Goal: Obtain resource: Download file/media

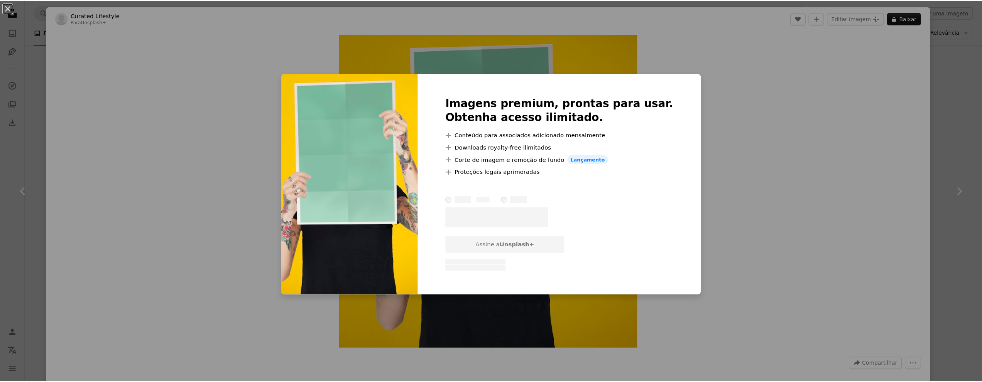
scroll to position [347, 0]
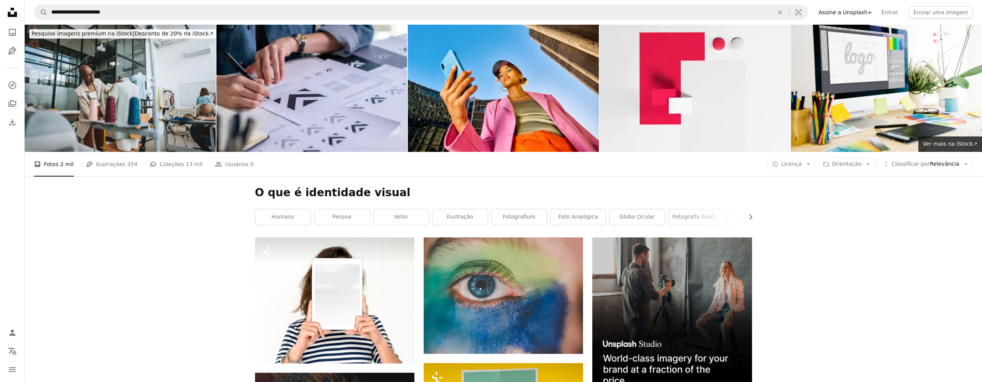
scroll to position [232, 0]
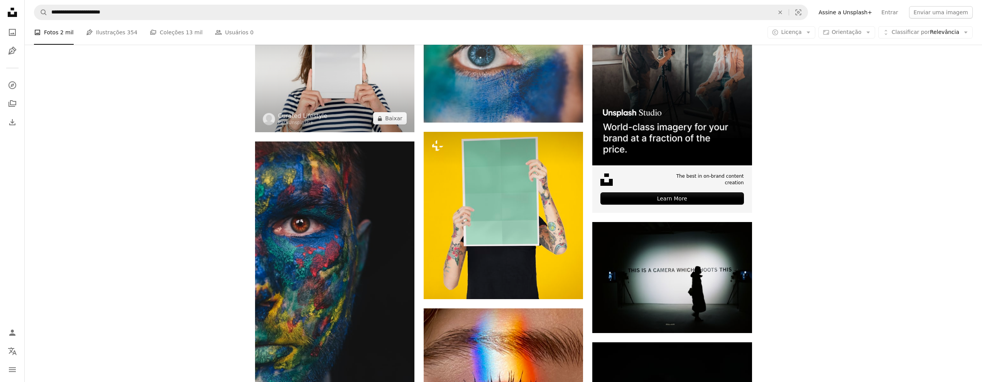
click at [359, 74] on img at bounding box center [334, 69] width 159 height 126
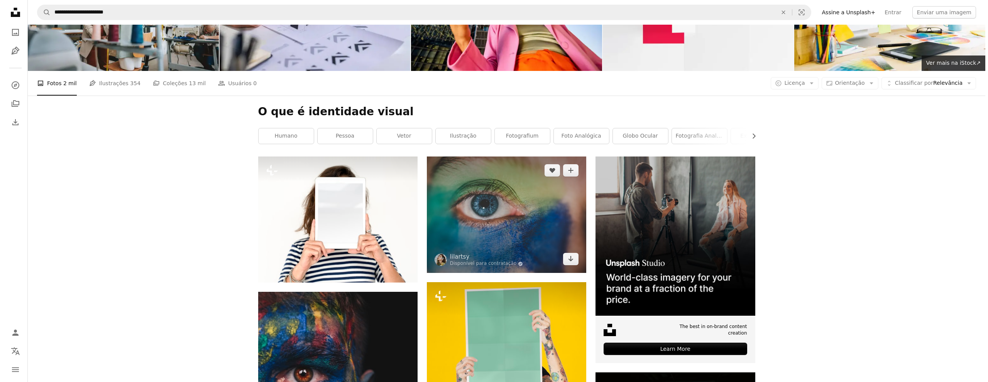
scroll to position [193, 0]
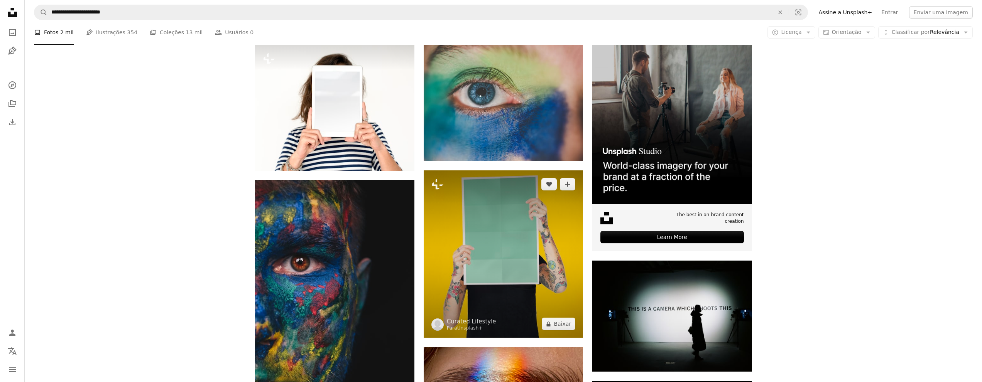
click at [485, 208] on img at bounding box center [503, 254] width 159 height 167
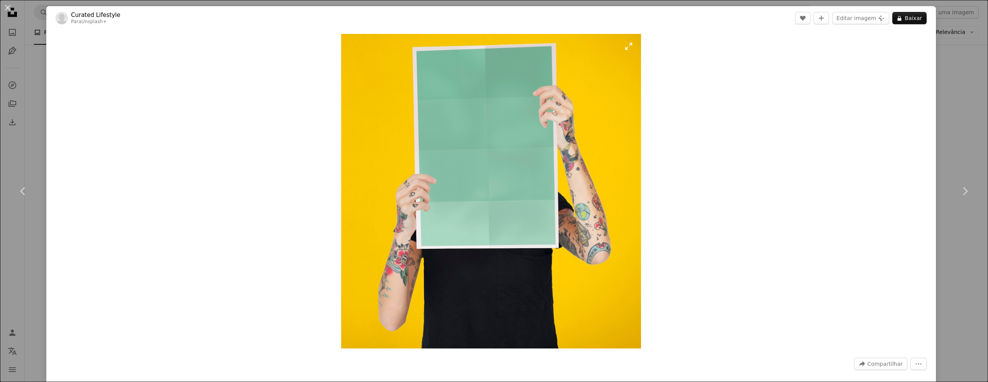
drag, startPoint x: 522, startPoint y: 145, endPoint x: 496, endPoint y: 149, distance: 26.5
click at [496, 149] on img "Ampliar esta imagem" at bounding box center [491, 191] width 300 height 315
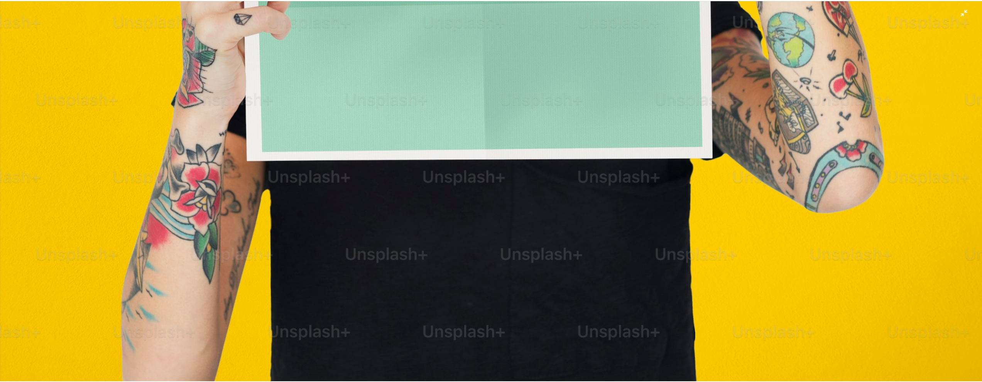
scroll to position [591, 0]
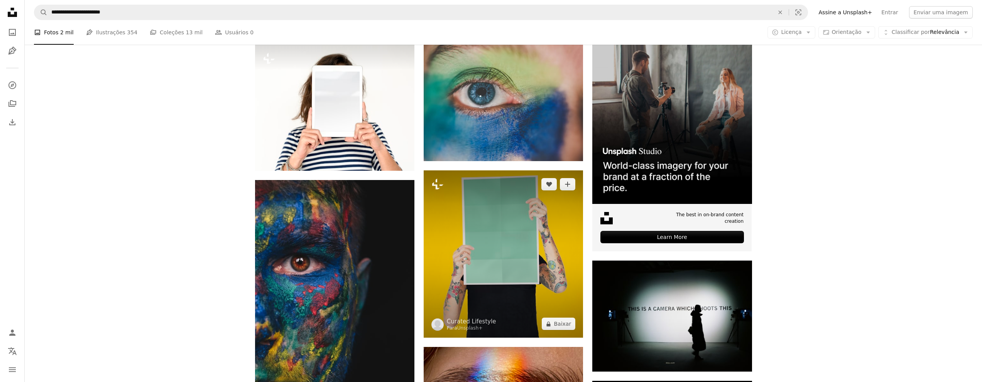
click at [524, 223] on img at bounding box center [503, 254] width 159 height 167
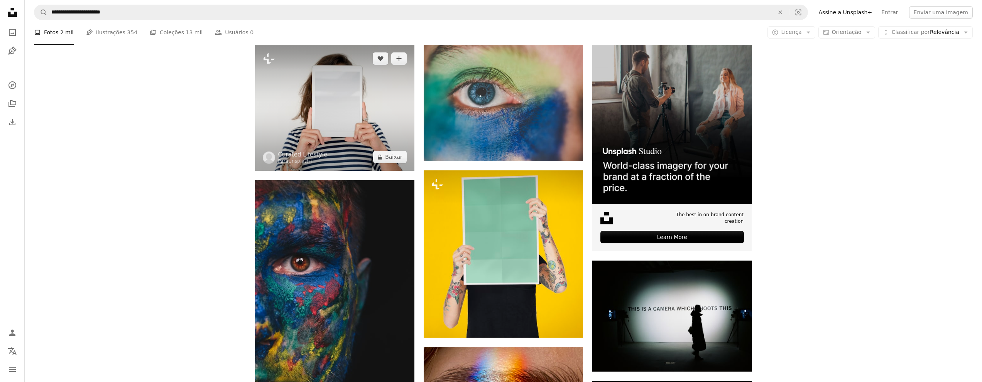
click at [373, 121] on img at bounding box center [334, 108] width 159 height 126
click at [392, 163] on button "A lock Baixar" at bounding box center [390, 157] width 34 height 12
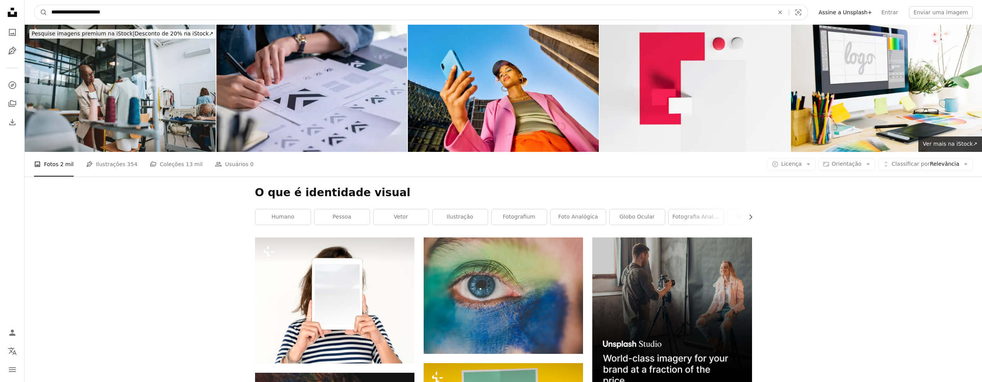
click at [135, 11] on input "**********" at bounding box center [409, 12] width 724 height 15
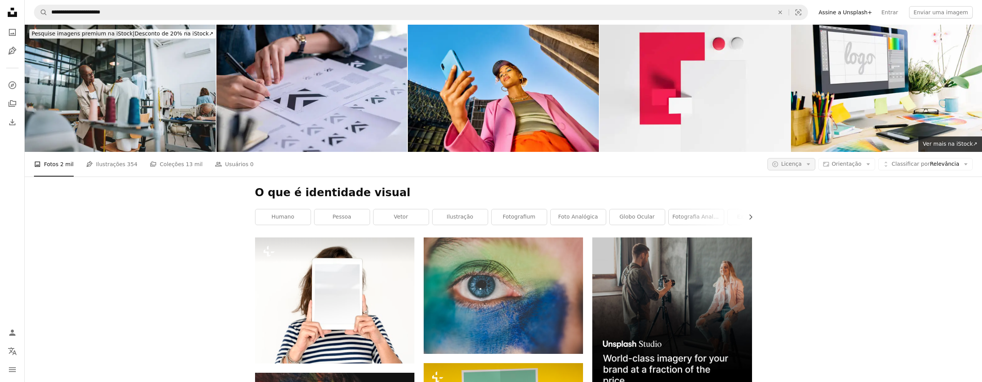
click at [797, 165] on span "Licença" at bounding box center [791, 164] width 20 height 6
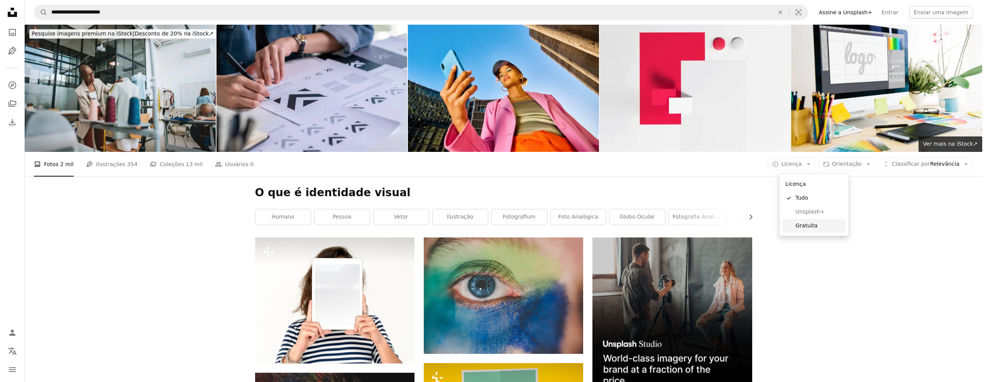
click at [811, 223] on span "Gratuita" at bounding box center [818, 226] width 47 height 8
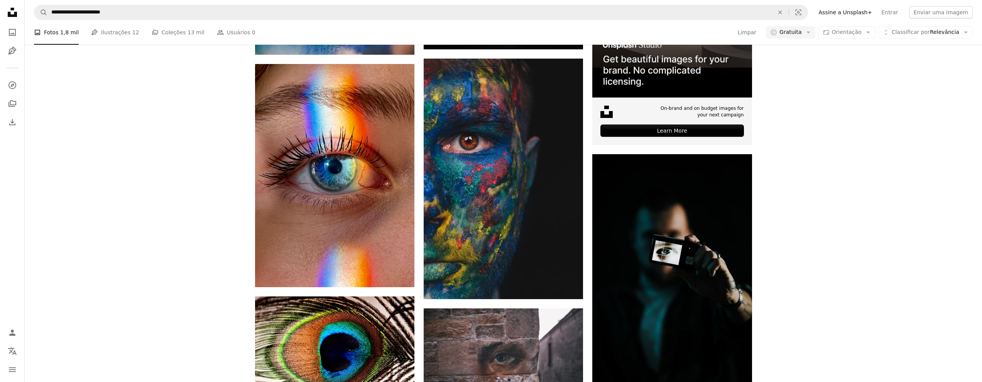
scroll to position [309, 0]
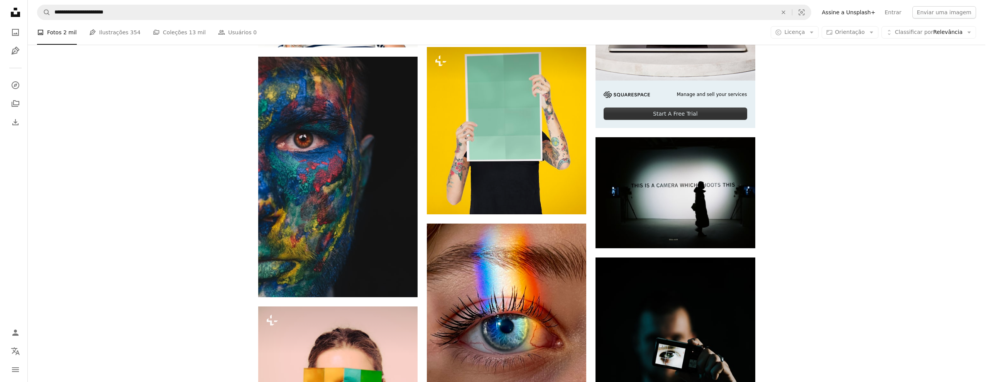
scroll to position [347, 0]
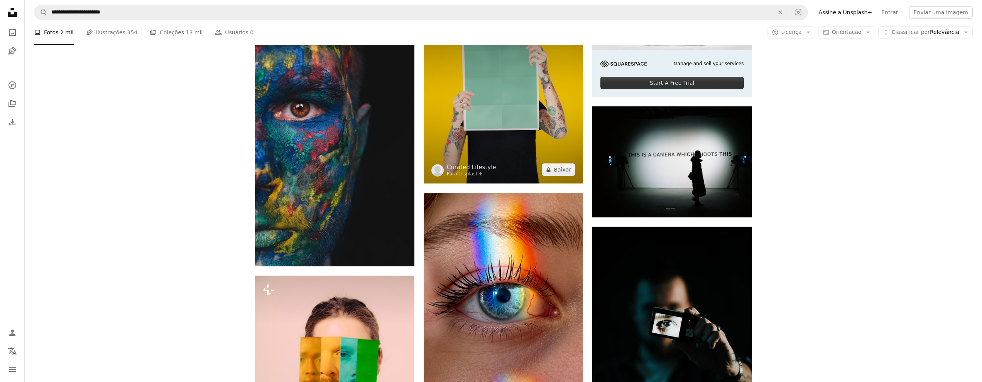
click at [467, 126] on img at bounding box center [503, 99] width 159 height 167
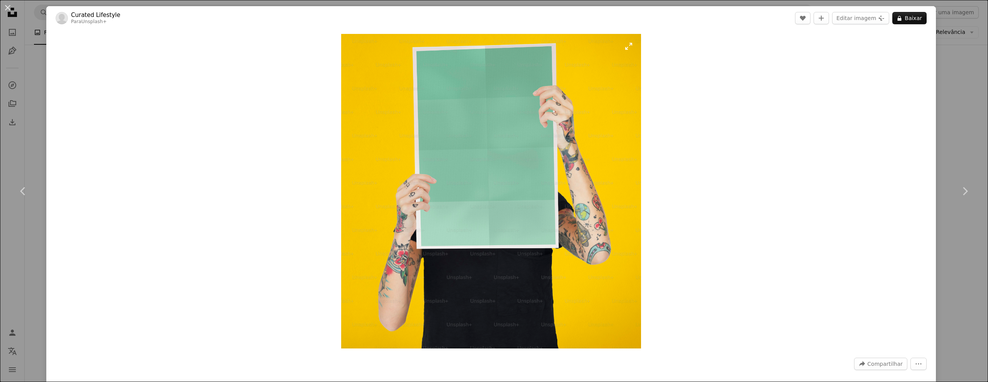
click at [537, 239] on img "Ampliar esta imagem" at bounding box center [491, 191] width 300 height 315
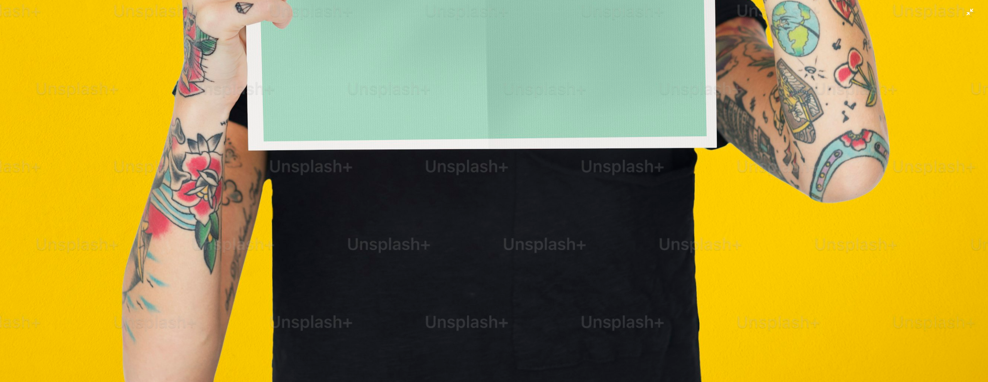
scroll to position [553, 0]
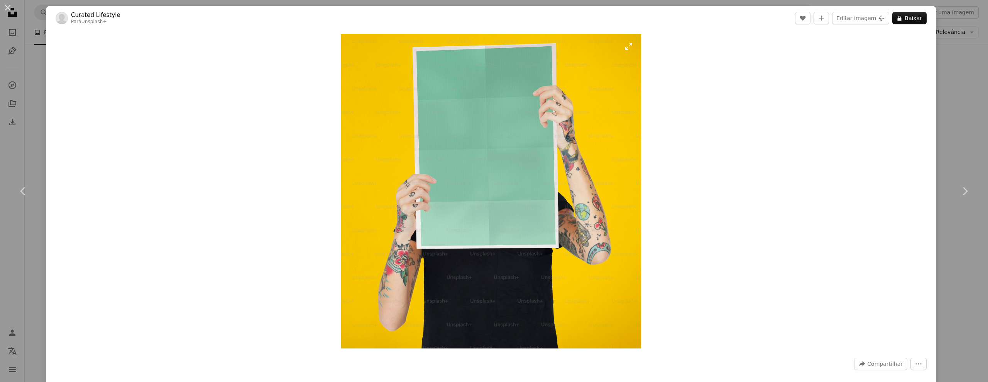
click at [546, 127] on img "Ampliar esta imagem" at bounding box center [491, 191] width 300 height 315
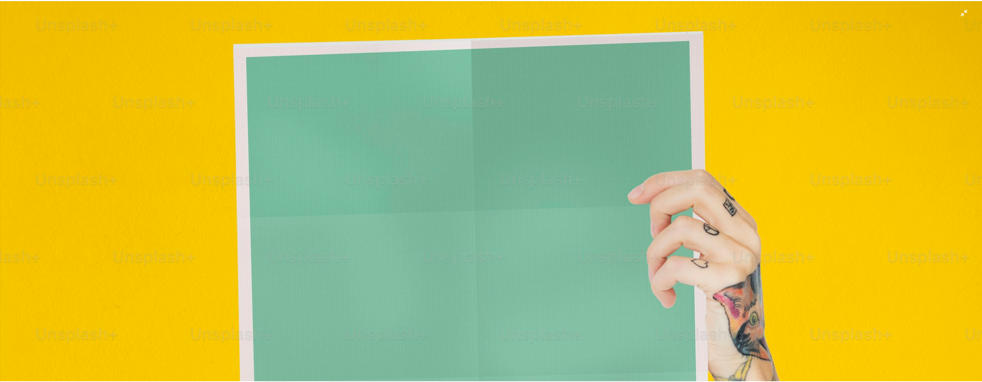
scroll to position [321, 0]
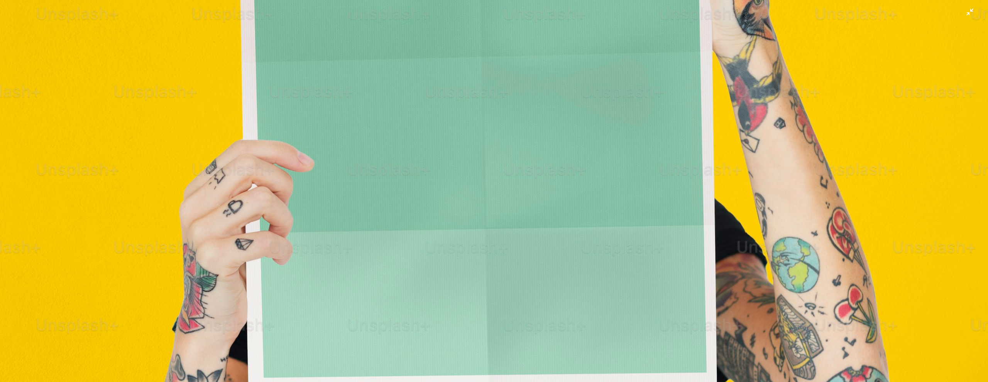
click at [425, 162] on img "Diminuir esta imagem" at bounding box center [494, 197] width 989 height 1038
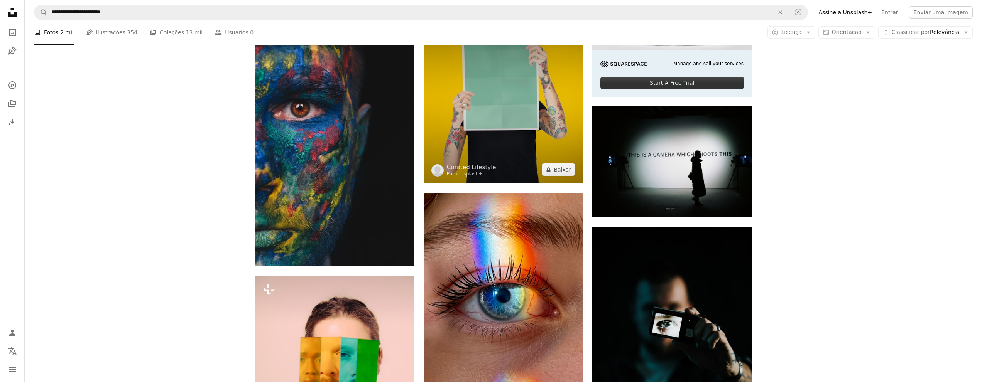
click at [491, 127] on img at bounding box center [503, 99] width 159 height 167
